Goal: Task Accomplishment & Management: Manage account settings

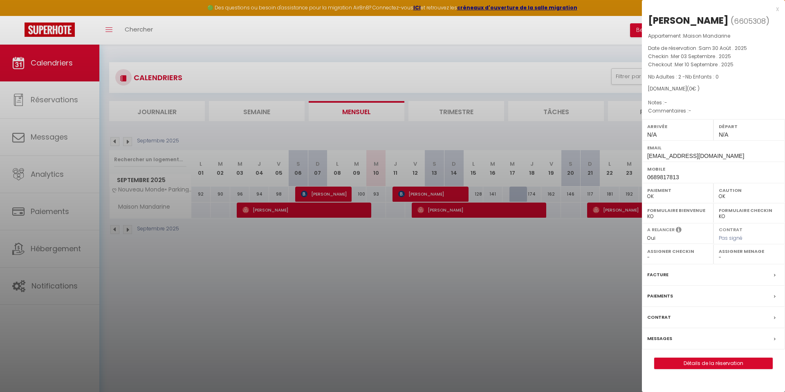
click at [191, 220] on div at bounding box center [392, 196] width 785 height 392
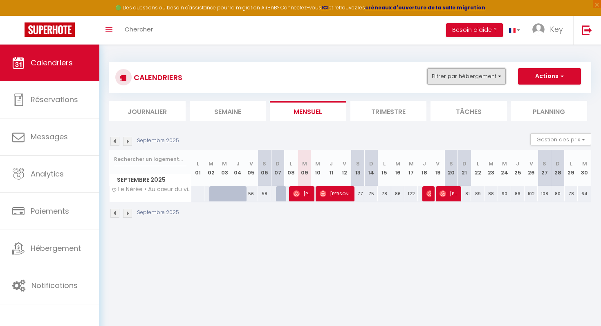
click at [453, 79] on button "Filtrer par hébergement" at bounding box center [466, 76] width 79 height 16
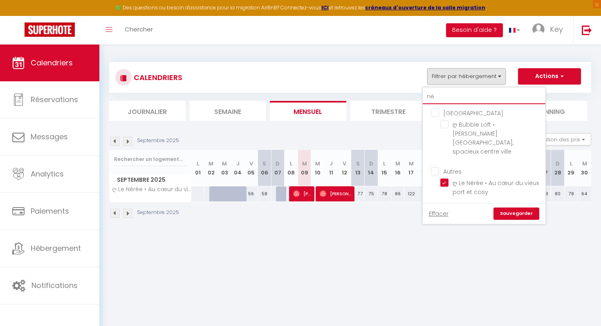
click at [438, 99] on input "né" at bounding box center [484, 97] width 123 height 15
type input "cab"
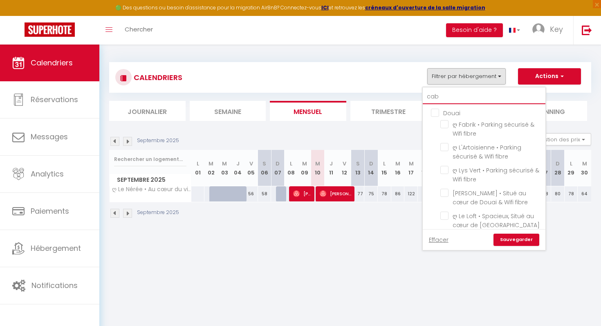
checkbox input "false"
type input "caba"
checkbox input "false"
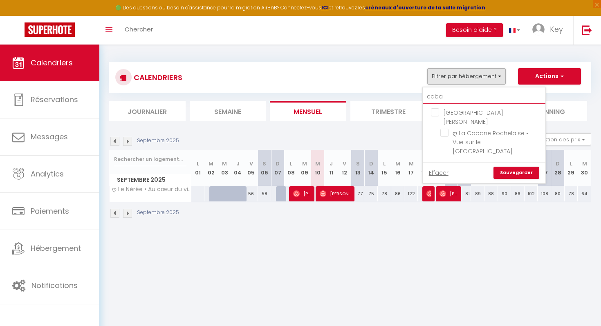
type input "caban"
checkbox input "false"
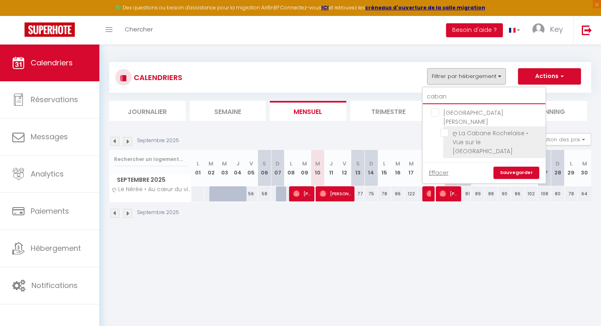
type input "caban"
click at [454, 129] on input "ღ La Cabane Rochelaise • Vue sur le [GEOGRAPHIC_DATA]" at bounding box center [491, 133] width 102 height 8
checkbox input "true"
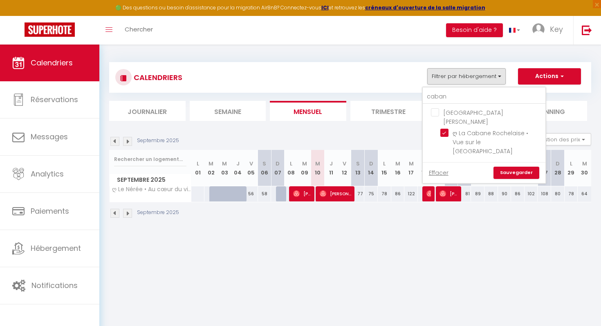
click at [514, 167] on link "Sauvegarder" at bounding box center [517, 173] width 46 height 12
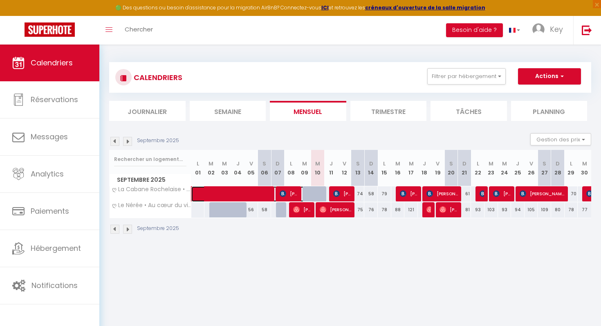
click at [303, 193] on span at bounding box center [256, 194] width 113 height 16
select select "OK"
select select "1"
select select "0"
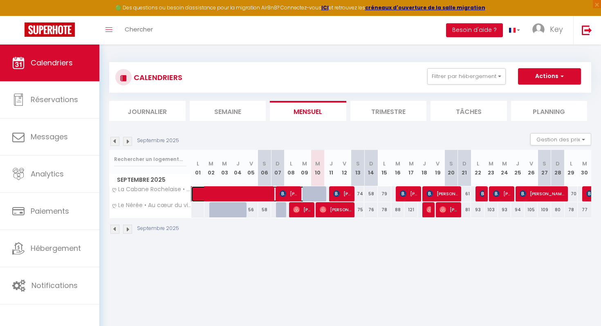
select select "1"
select select
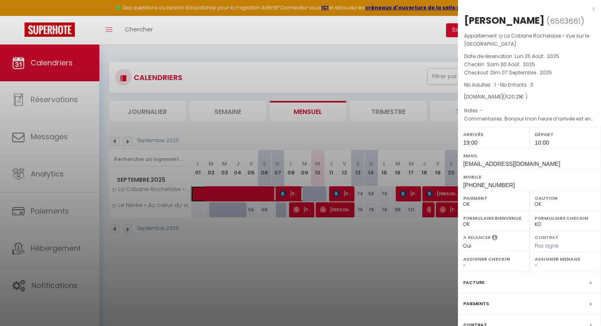
select select "23274"
click at [593, 7] on div "x" at bounding box center [526, 9] width 137 height 10
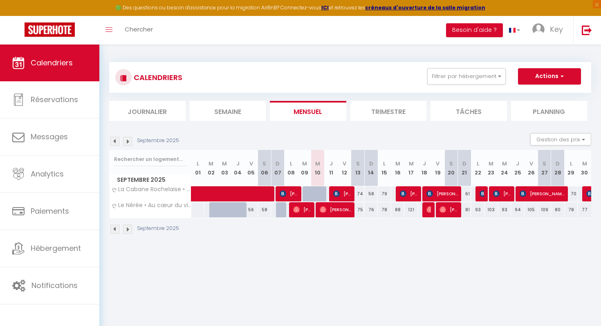
click at [318, 196] on div at bounding box center [322, 199] width 13 height 16
type input "57"
type input "Mer 10 Septembre 2025"
type input "Jeu 11 Septembre 2025"
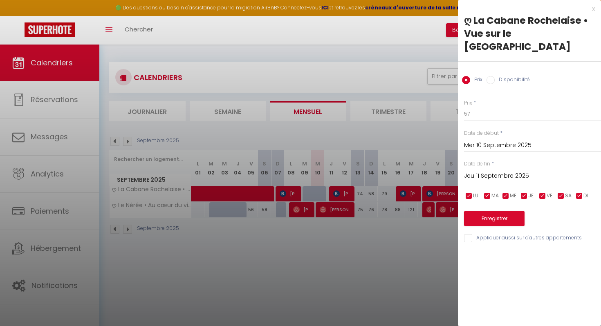
click at [505, 76] on label "Disponibilité" at bounding box center [512, 80] width 35 height 9
click at [495, 76] on input "Disponibilité" at bounding box center [491, 80] width 8 height 8
radio input "true"
radio input "false"
click at [485, 212] on button "Enregistrer" at bounding box center [494, 219] width 61 height 15
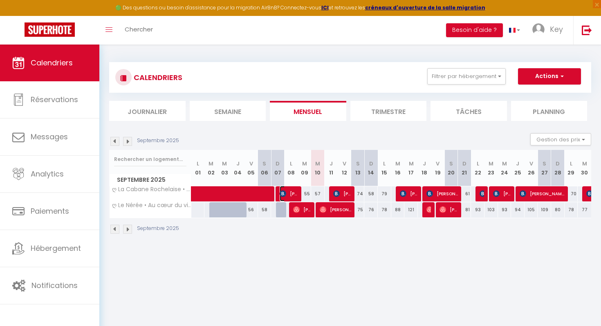
click at [292, 186] on span "Manuel Bremaud" at bounding box center [289, 194] width 18 height 16
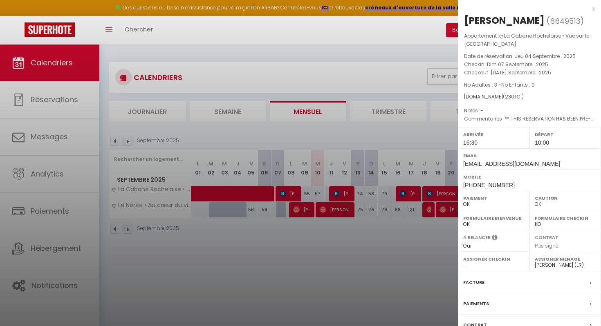
click at [416, 211] on div at bounding box center [300, 163] width 601 height 326
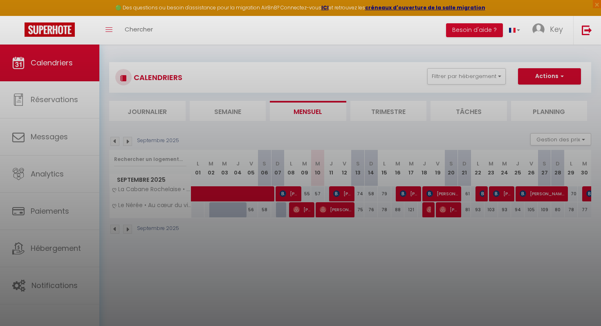
drag, startPoint x: 416, startPoint y: 211, endPoint x: 439, endPoint y: 94, distance: 118.8
click at [422, 193] on div at bounding box center [300, 163] width 601 height 326
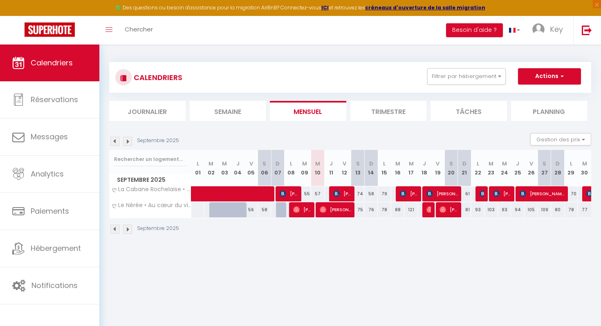
click at [439, 88] on div "CALENDRIERS Filtrer par hébergement caban La Rochelle ღ La Cabane Rochelaise • …" at bounding box center [350, 77] width 482 height 31
click at [444, 78] on button "Filtrer par hébergement" at bounding box center [466, 76] width 79 height 16
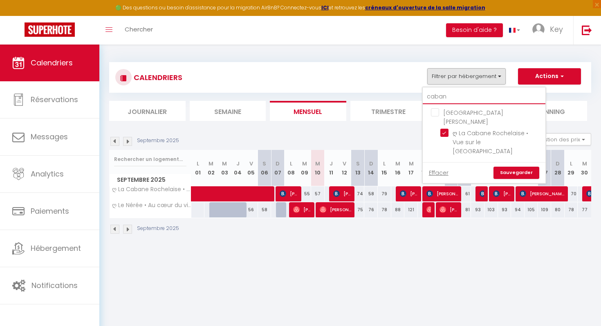
click at [442, 97] on input "caban" at bounding box center [484, 97] width 123 height 15
type input "z"
checkbox input "false"
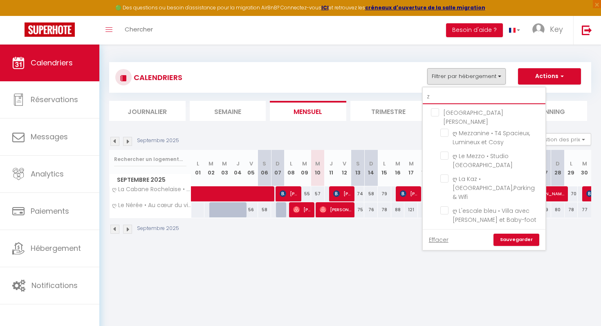
type input "za"
checkbox input "false"
type input "zam"
checkbox input "false"
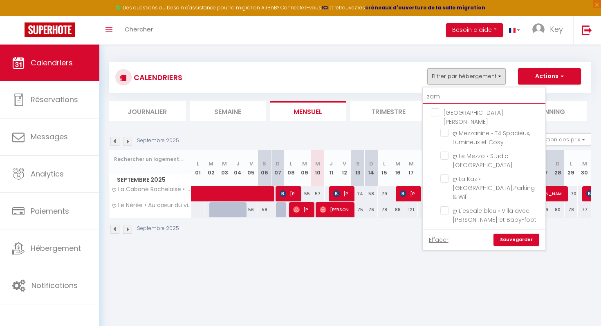
type input "zame"
checkbox input "false"
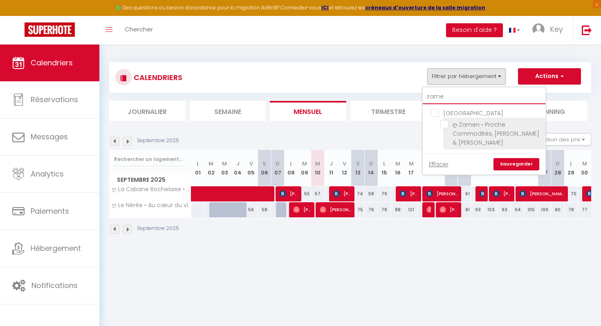
type input "zame"
click at [460, 129] on label "ღ Zamen • Proche Commodités, [PERSON_NAME] & [PERSON_NAME]" at bounding box center [495, 133] width 92 height 27
click at [460, 128] on input "ღ Zamen • Proche Commodités, [PERSON_NAME] & [PERSON_NAME]" at bounding box center [491, 124] width 102 height 8
checkbox input "true"
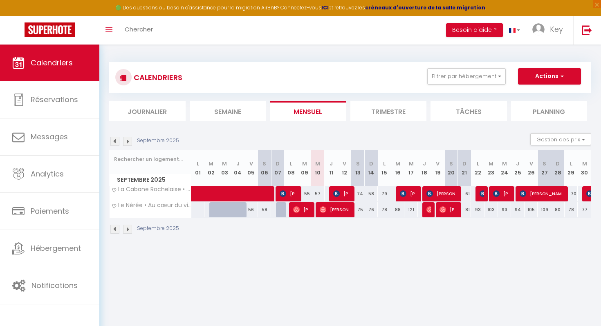
click at [474, 93] on div "CALENDRIERS Filtrer par hébergement zame Nantes ღ Zamen • Proche Commodités, Be…" at bounding box center [350, 91] width 482 height 59
click at [473, 76] on button "Filtrer par hébergement" at bounding box center [466, 76] width 79 height 16
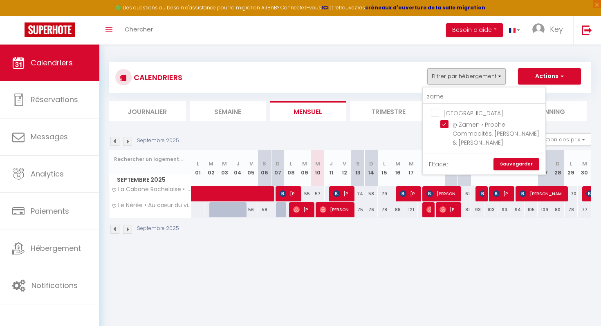
click at [516, 158] on link "Sauvegarder" at bounding box center [517, 164] width 46 height 12
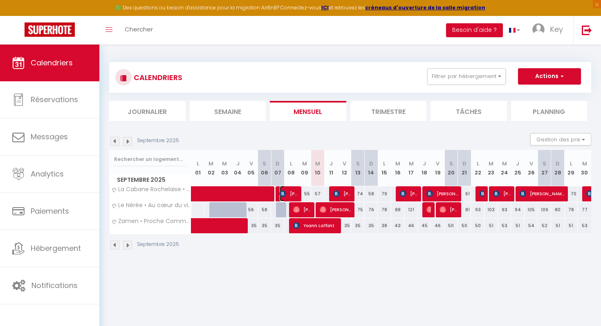
click at [292, 186] on span "Manuel Bremaud" at bounding box center [289, 194] width 18 height 16
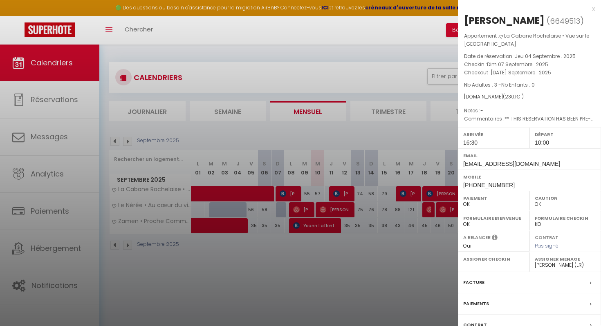
click at [486, 184] on span "+332035640799" at bounding box center [489, 185] width 52 height 7
click at [389, 189] on div at bounding box center [300, 163] width 601 height 326
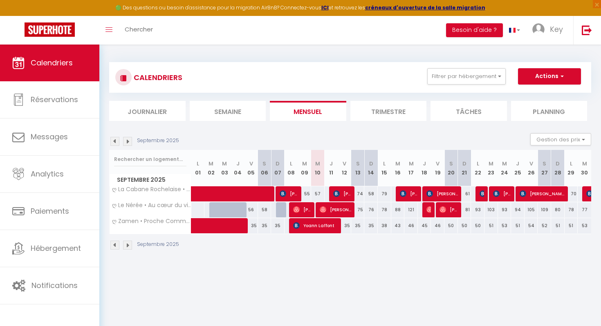
click at [450, 88] on div "CALENDRIERS Filtrer par hébergement zame Nantes ღ Zamen • Proche Commodités, Be…" at bounding box center [350, 77] width 482 height 31
click at [452, 79] on button "Filtrer par hébergement" at bounding box center [466, 76] width 79 height 16
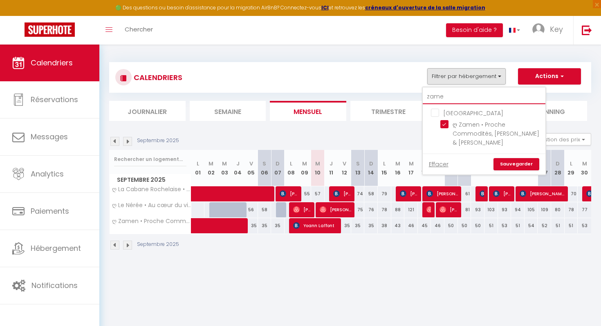
click at [442, 99] on input "zame" at bounding box center [484, 97] width 123 height 15
type input "o"
checkbox input "false"
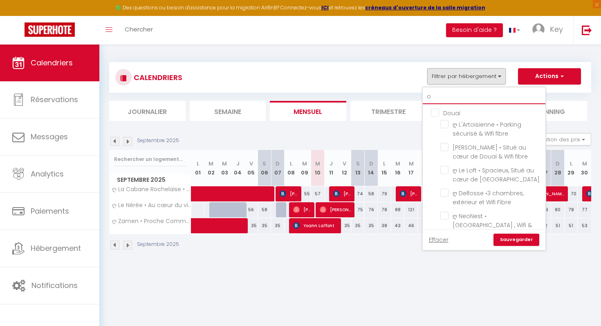
type input "oc"
checkbox input "true"
checkbox input "false"
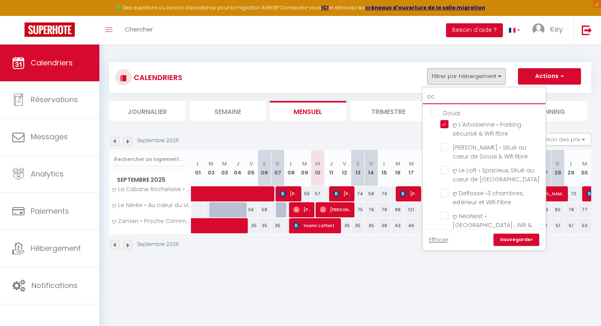
checkbox input "false"
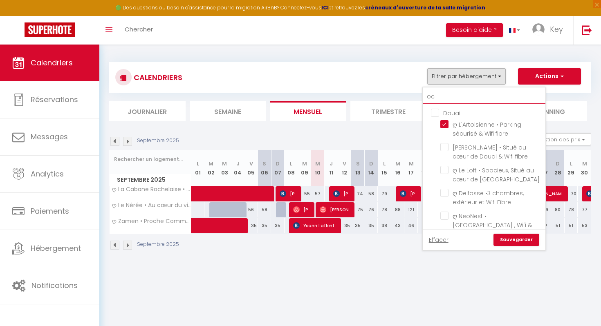
checkbox input "false"
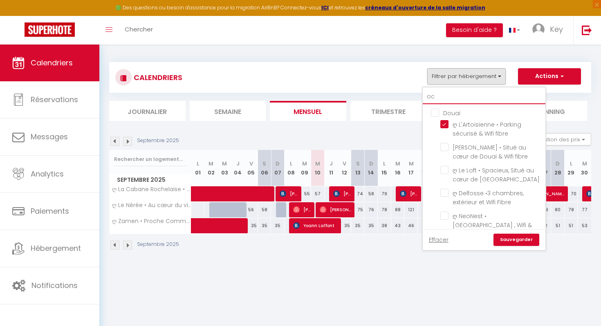
checkbox input "false"
checkbox input "true"
checkbox input "false"
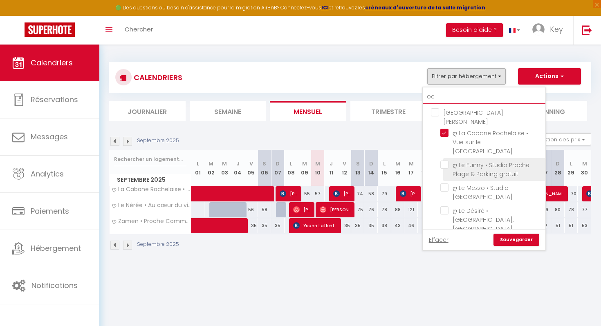
type input "o"
checkbox input "false"
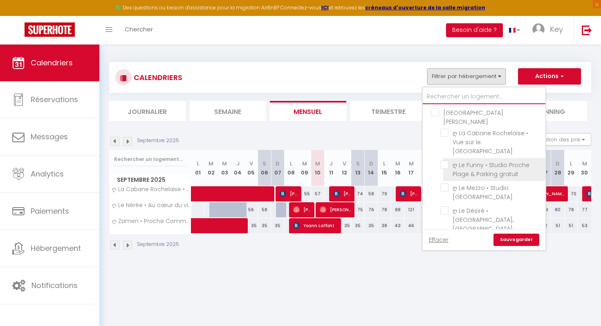
checkbox input "false"
checkbox input "true"
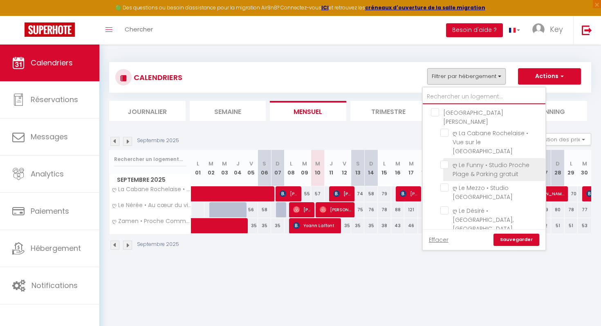
checkbox input "false"
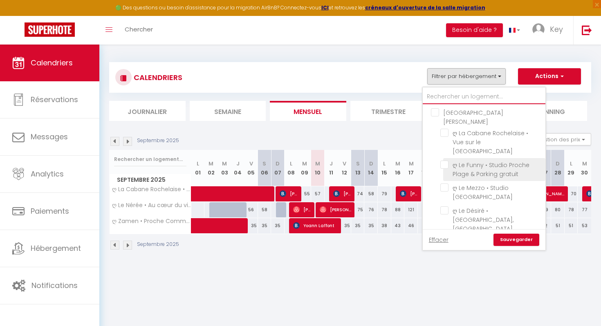
checkbox input "false"
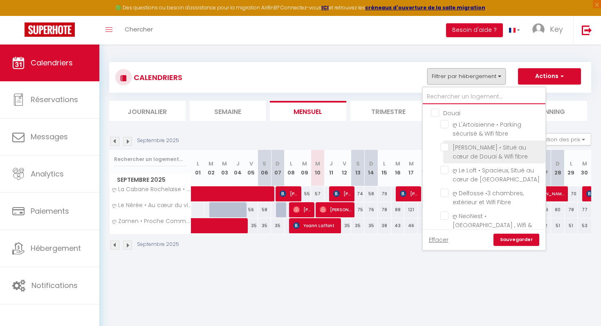
checkbox input "false"
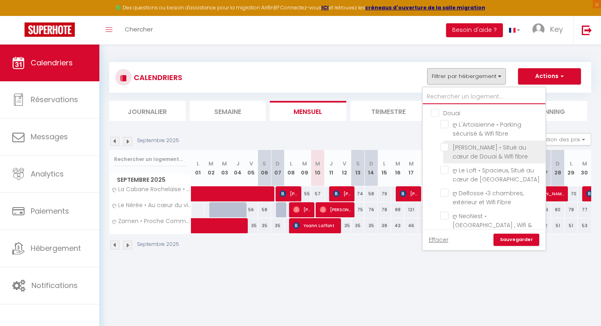
checkbox input "false"
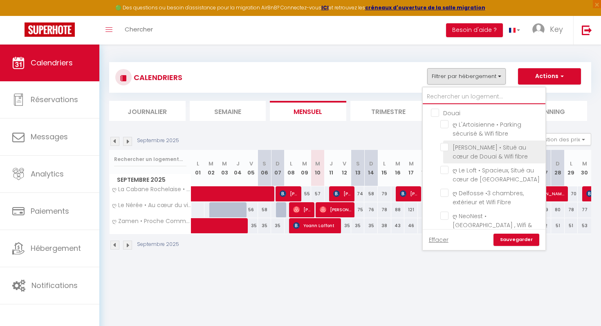
checkbox input "false"
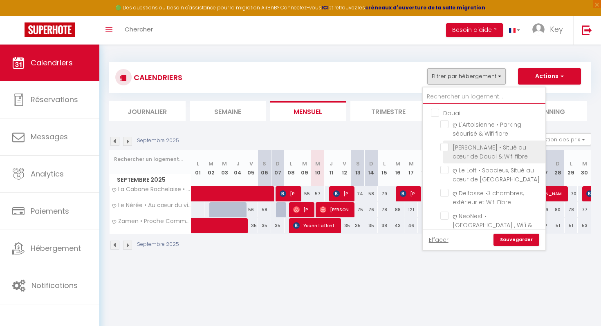
checkbox input "false"
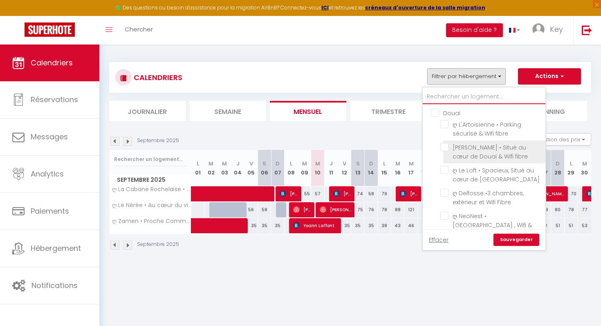
checkbox input "false"
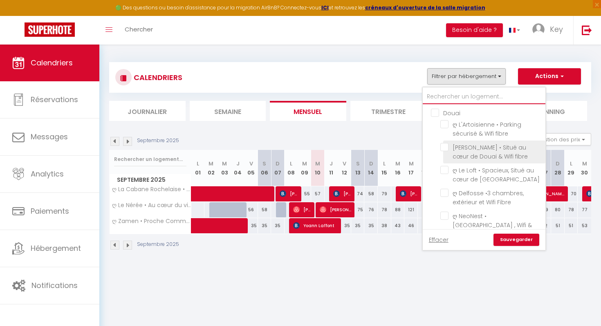
checkbox input "false"
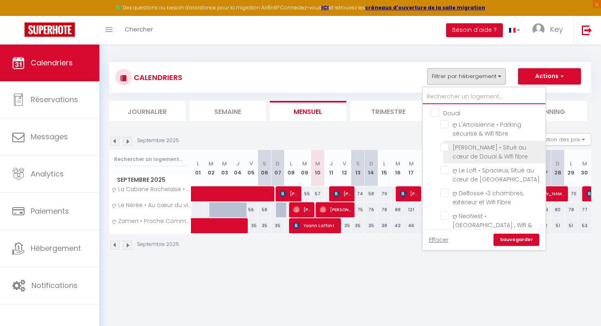
checkbox input "false"
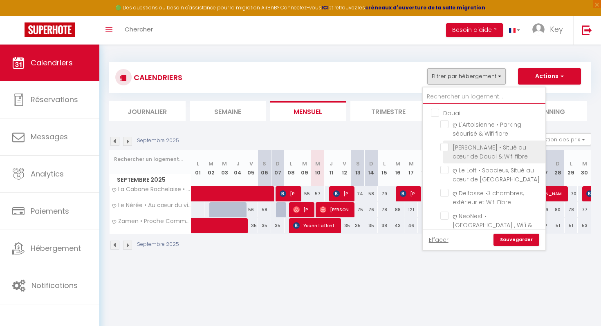
checkbox input "false"
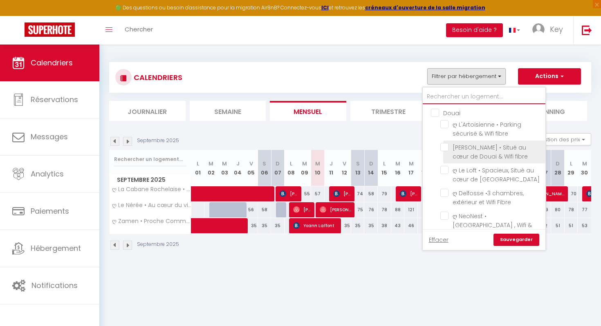
checkbox input "false"
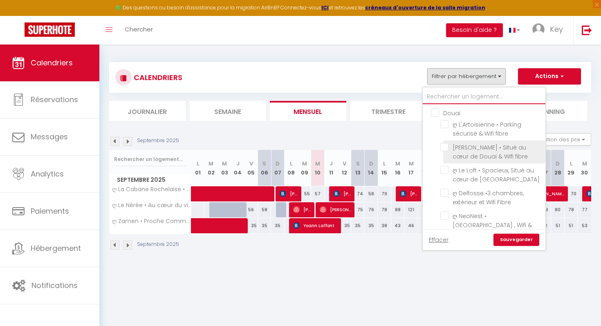
checkbox input "false"
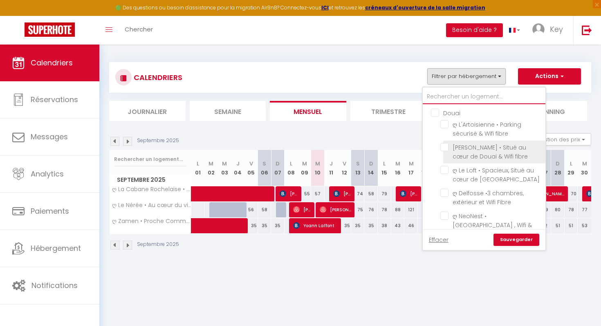
checkbox input "false"
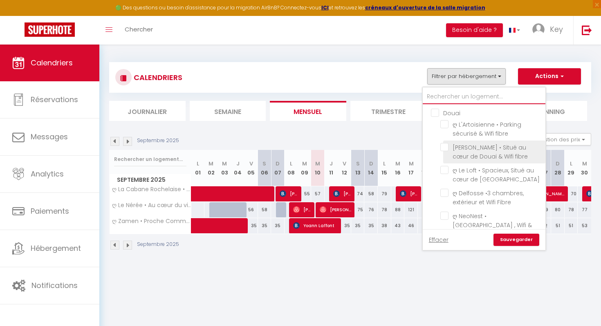
checkbox input "false"
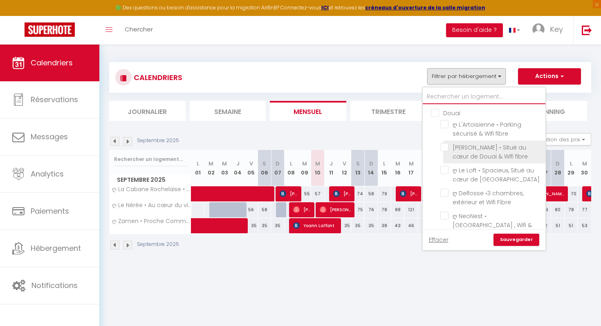
checkbox input "false"
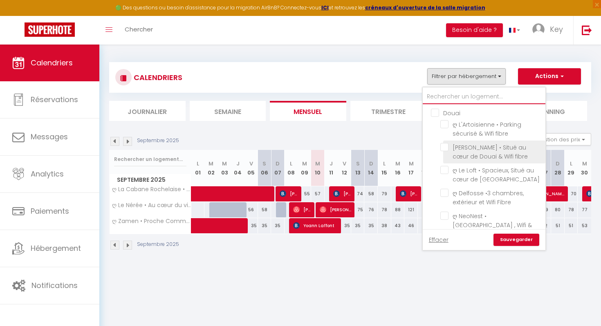
checkbox input "false"
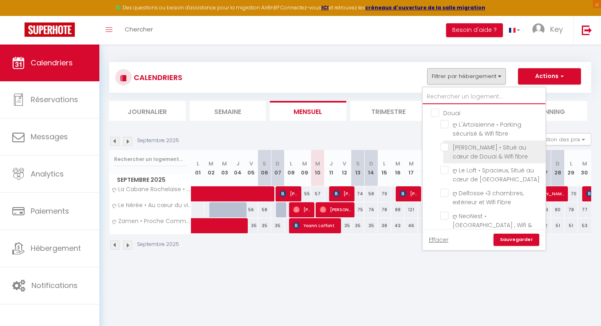
checkbox input "false"
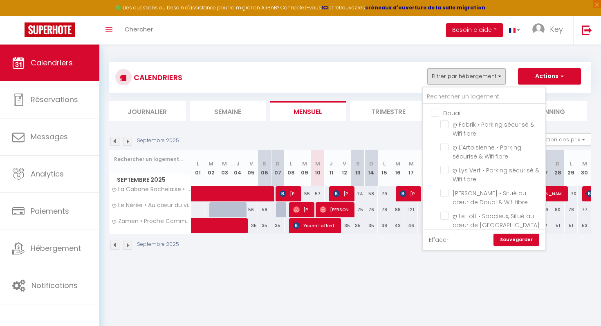
click at [434, 244] on link "Effacer" at bounding box center [439, 240] width 20 height 9
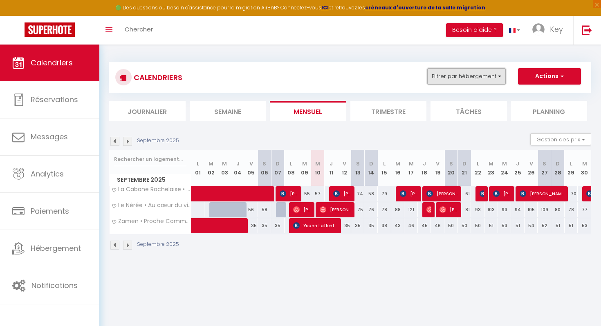
click at [450, 82] on button "Filtrer par hébergement" at bounding box center [466, 76] width 79 height 16
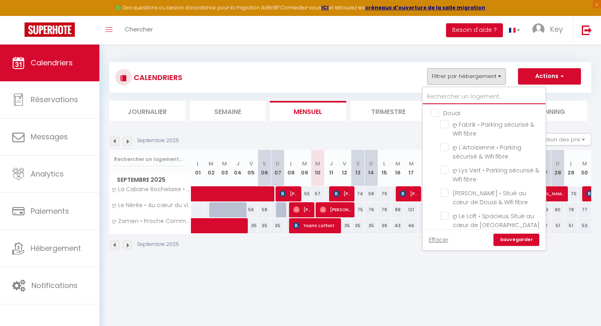
click at [447, 96] on input "text" at bounding box center [484, 97] width 123 height 15
type input "o"
checkbox input "false"
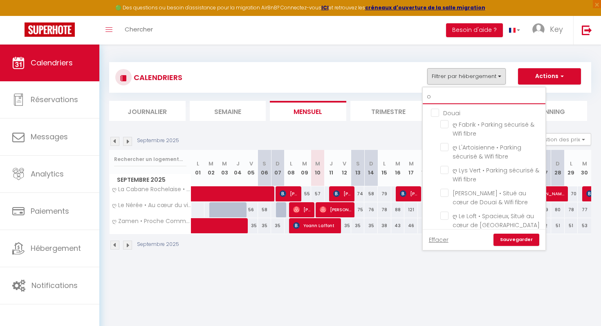
checkbox input "false"
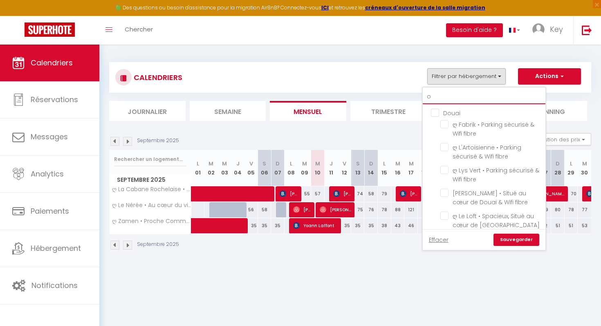
checkbox input "false"
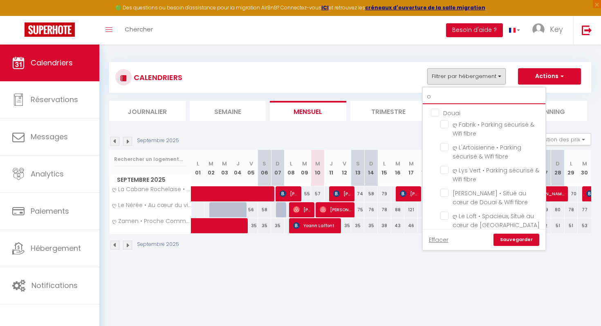
checkbox input "false"
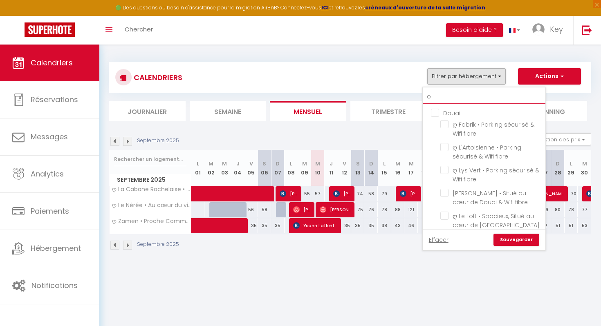
checkbox input "false"
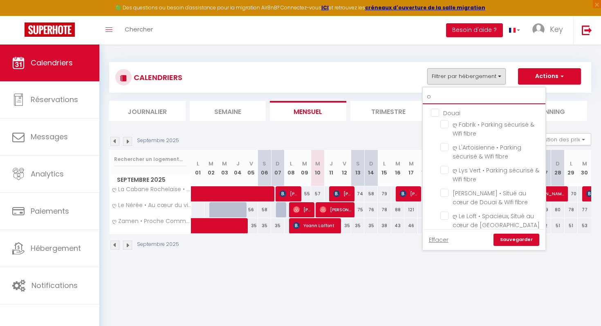
checkbox input "false"
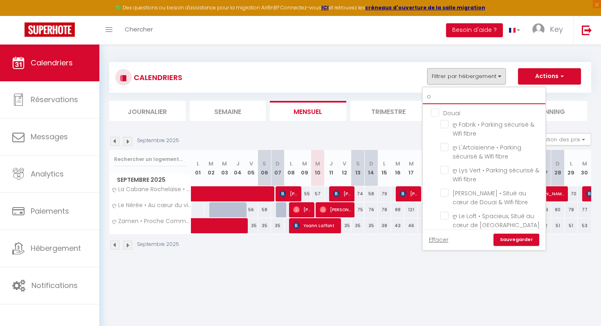
checkbox input "false"
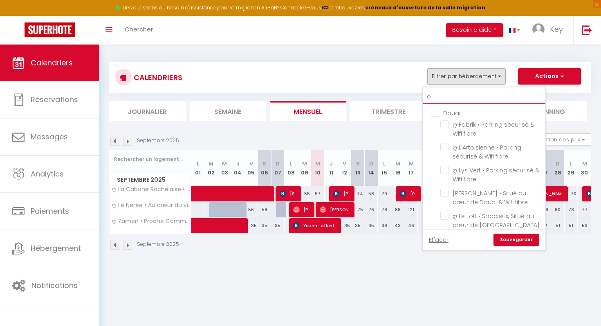
checkbox input "false"
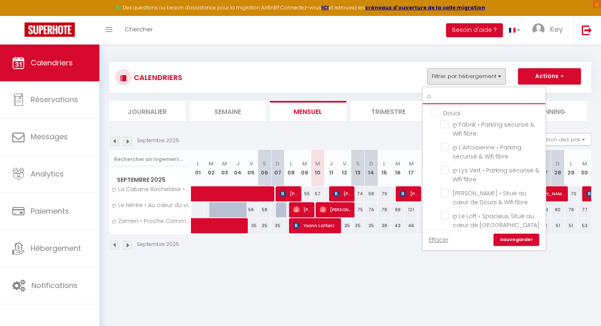
checkbox input "false"
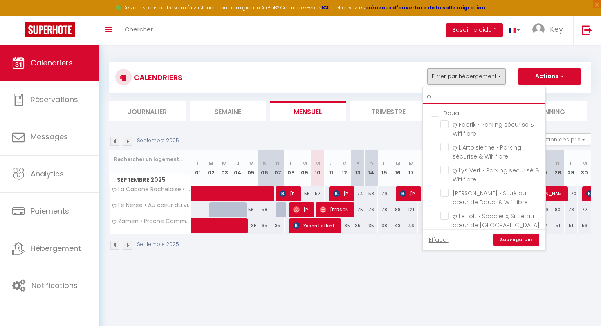
checkbox input "false"
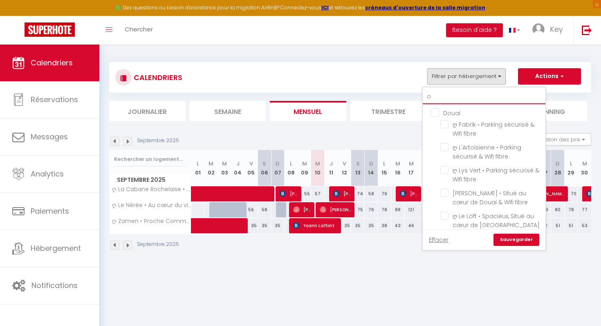
checkbox input "false"
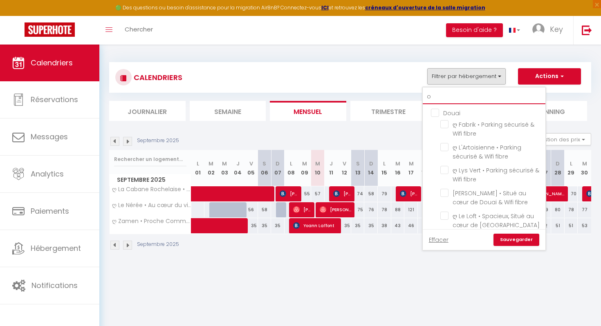
checkbox input "false"
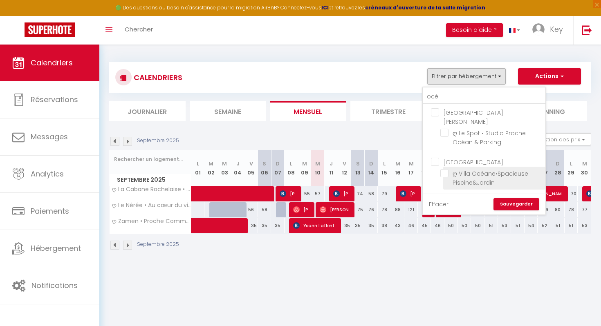
click at [462, 169] on input "ღ Villa Océane•Spacieuse Piscine&Jardin" at bounding box center [491, 173] width 102 height 8
click at [510, 198] on link "Sauvegarder" at bounding box center [517, 204] width 46 height 12
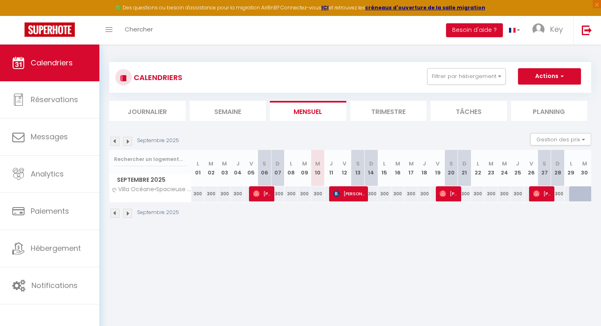
click at [128, 214] on img at bounding box center [127, 213] width 9 height 9
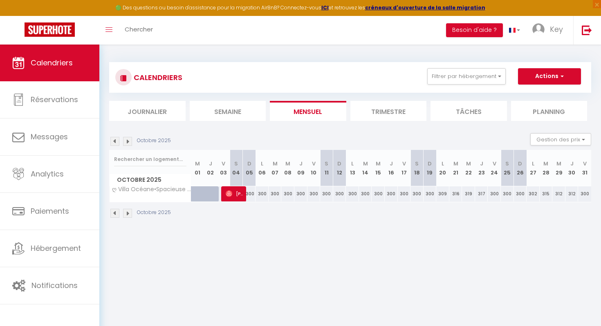
click at [113, 216] on img at bounding box center [114, 213] width 9 height 9
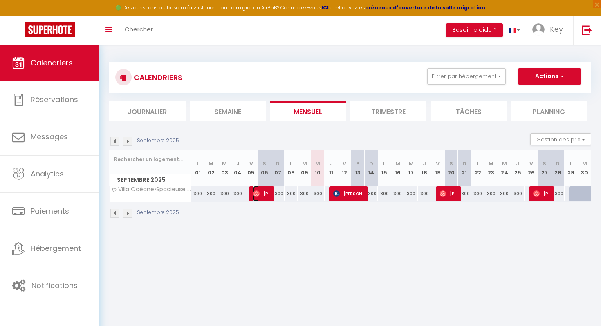
click at [271, 193] on span "Charly Quevreux" at bounding box center [262, 194] width 18 height 16
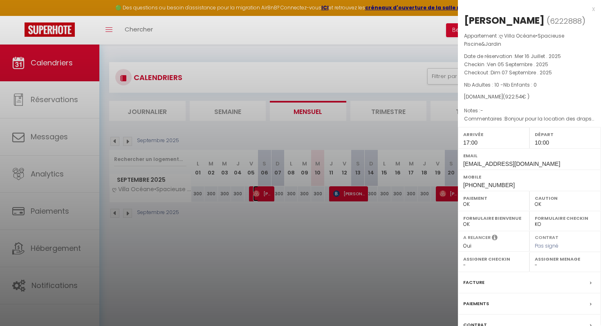
scroll to position [63, 0]
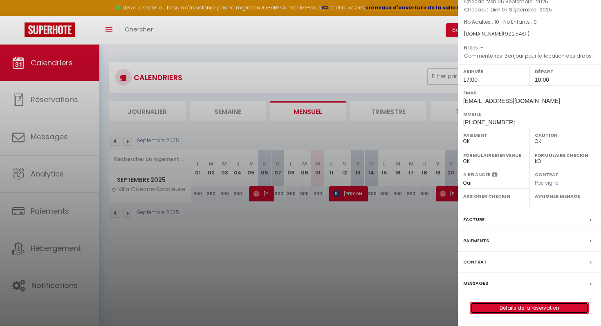
click at [525, 305] on link "Détails de la réservation" at bounding box center [530, 308] width 118 height 11
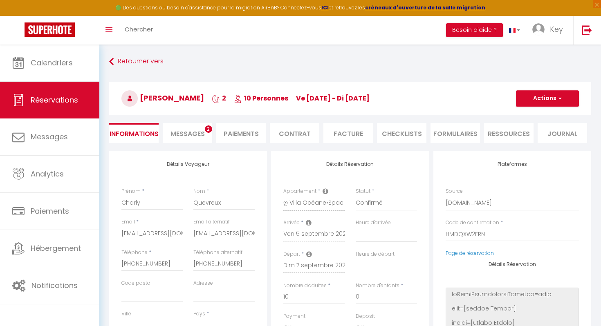
click at [193, 134] on span "Messages" at bounding box center [188, 133] width 34 height 9
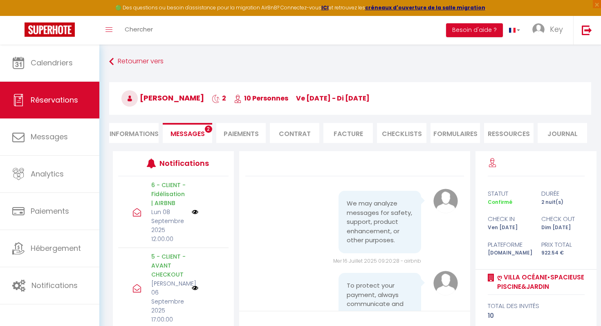
click at [241, 133] on li "Paiements" at bounding box center [240, 133] width 49 height 20
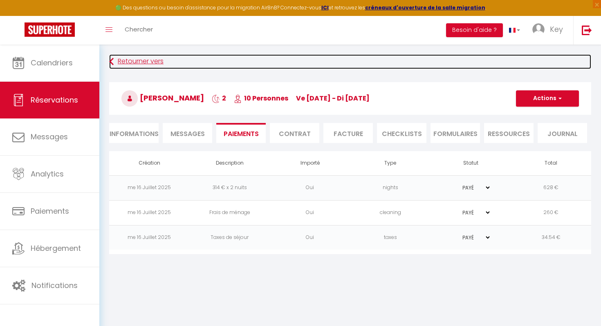
click at [144, 65] on link "Retourner vers" at bounding box center [350, 61] width 482 height 15
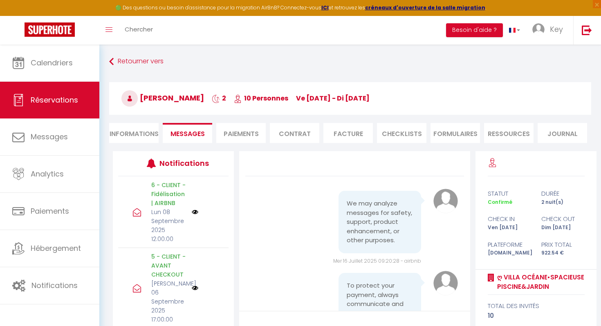
click at [127, 51] on div "Retourner vers Charly Quevreux 2 10 Personnes ve 05 Sep - di 07 Sep Actions Enr…" at bounding box center [350, 228] width 502 height 366
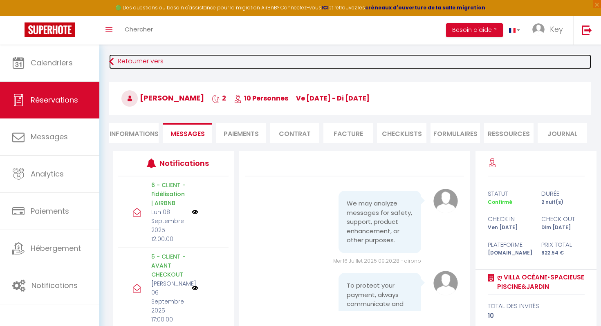
click at [126, 57] on link "Retourner vers" at bounding box center [350, 61] width 482 height 15
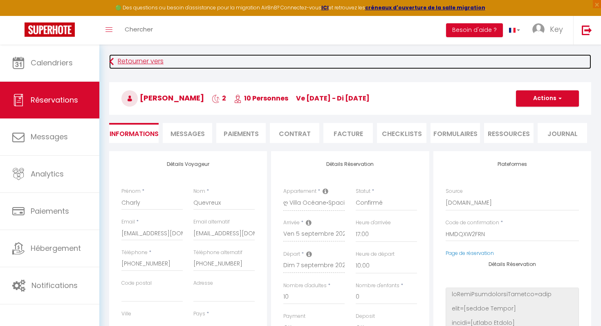
click at [121, 61] on link "Retourner vers" at bounding box center [350, 61] width 482 height 15
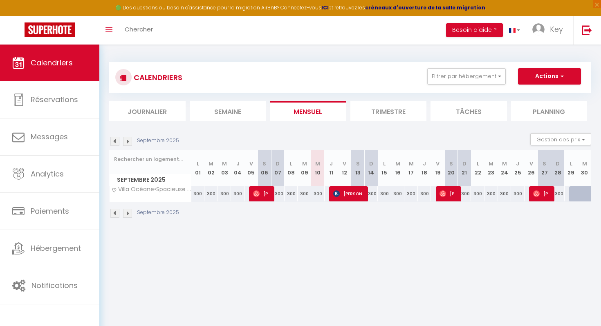
click at [113, 213] on img at bounding box center [114, 213] width 9 height 9
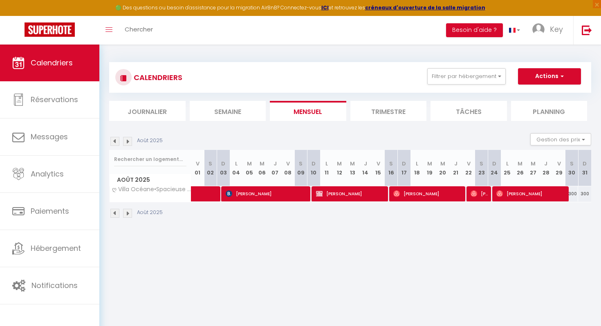
click at [113, 213] on img at bounding box center [114, 213] width 9 height 9
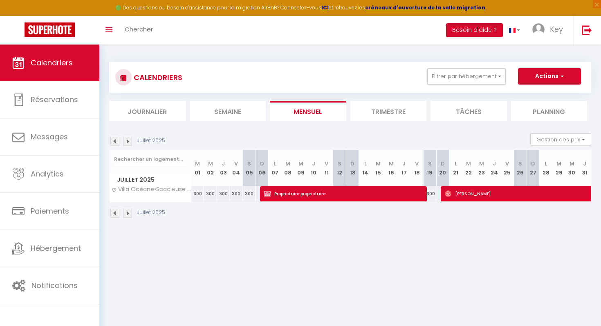
click at [113, 213] on img at bounding box center [114, 213] width 9 height 9
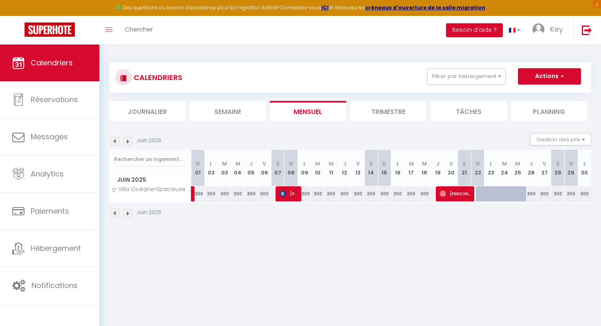
click at [113, 213] on img at bounding box center [114, 213] width 9 height 9
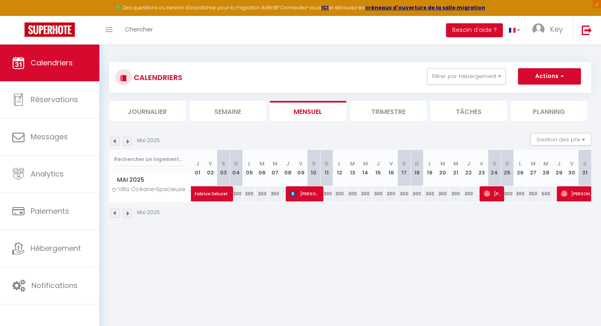
click at [113, 213] on img at bounding box center [114, 213] width 9 height 9
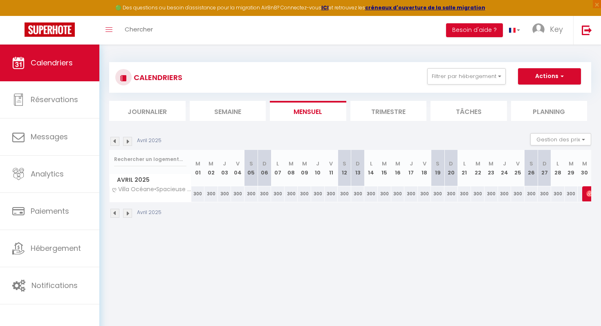
click at [117, 214] on img at bounding box center [114, 213] width 9 height 9
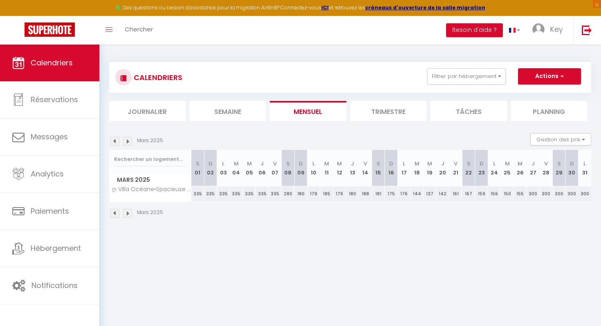
click at [127, 213] on img at bounding box center [127, 213] width 9 height 9
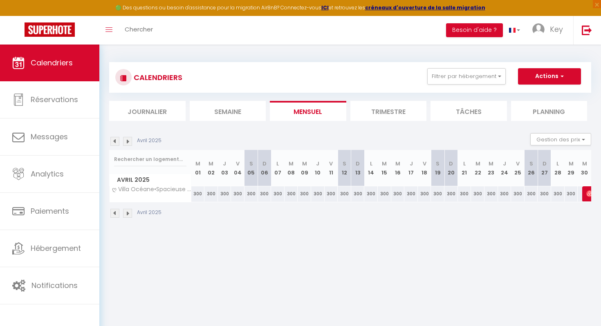
click at [121, 216] on div "Avril 2025" at bounding box center [136, 213] width 55 height 9
click at [114, 216] on img at bounding box center [114, 213] width 9 height 9
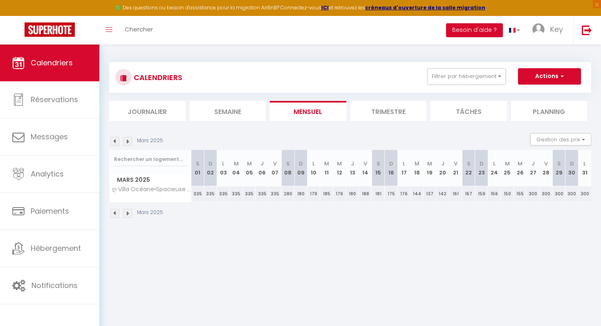
click at [128, 215] on img at bounding box center [127, 213] width 9 height 9
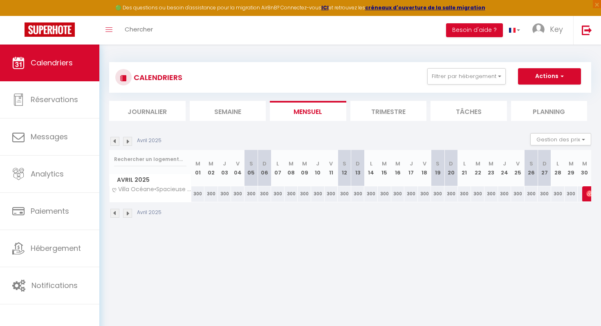
click at [128, 215] on img at bounding box center [127, 213] width 9 height 9
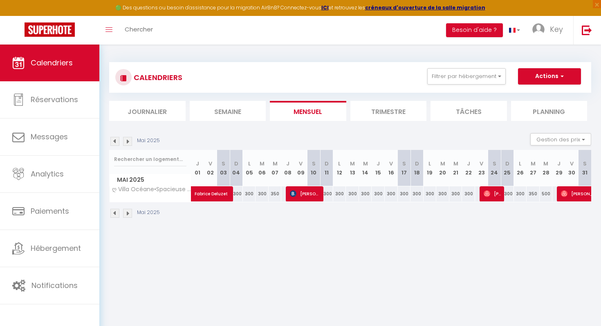
click at [128, 215] on img at bounding box center [127, 213] width 9 height 9
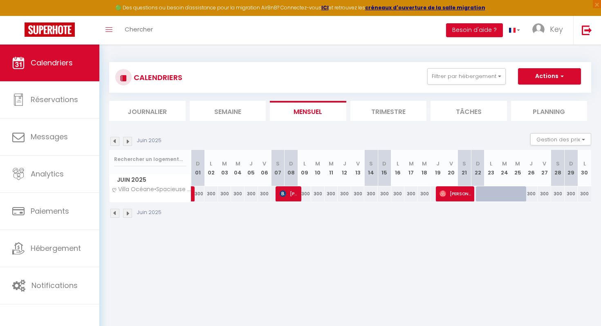
click at [128, 215] on img at bounding box center [127, 213] width 9 height 9
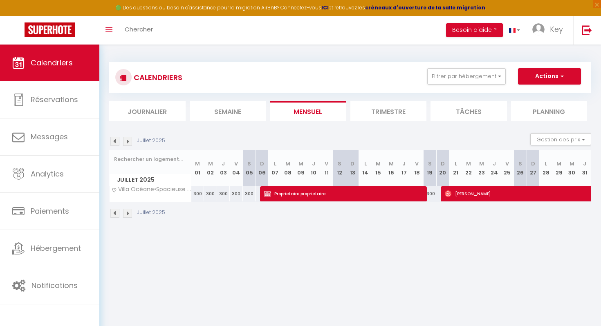
click at [128, 215] on img at bounding box center [127, 213] width 9 height 9
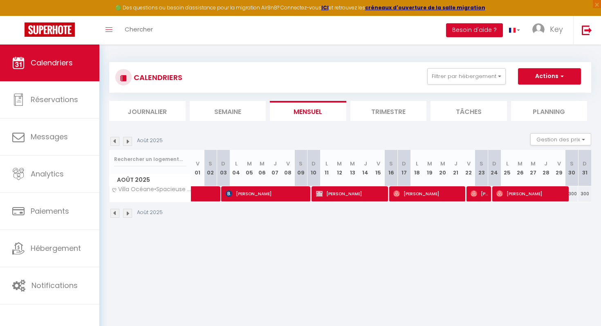
click at [119, 215] on div "Août 2025" at bounding box center [137, 213] width 56 height 9
click at [114, 214] on img at bounding box center [114, 213] width 9 height 9
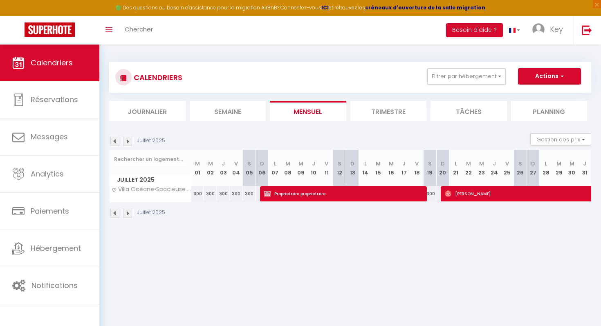
click at [130, 213] on img at bounding box center [127, 213] width 9 height 9
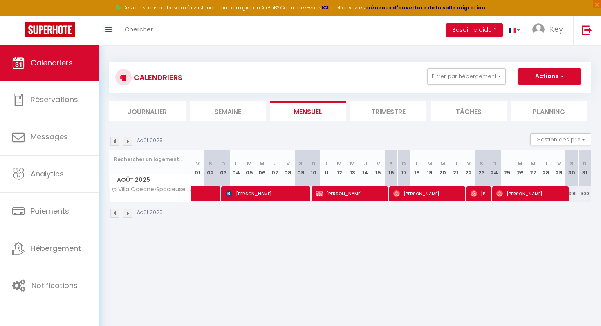
click at [130, 213] on img at bounding box center [127, 213] width 9 height 9
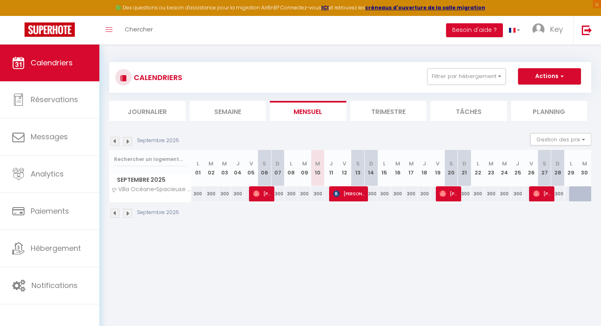
click at [117, 213] on img at bounding box center [114, 213] width 9 height 9
